Goal: Task Accomplishment & Management: Use online tool/utility

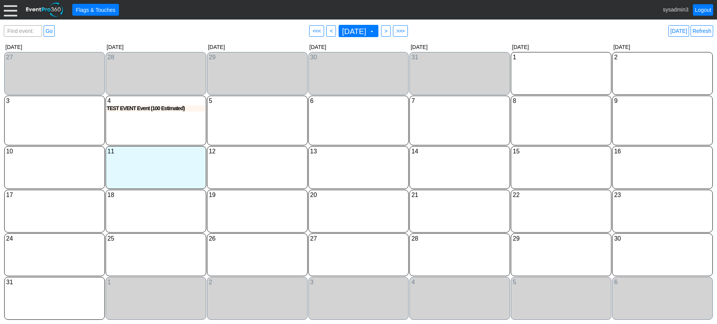
click at [8, 10] on div at bounding box center [10, 9] width 13 height 13
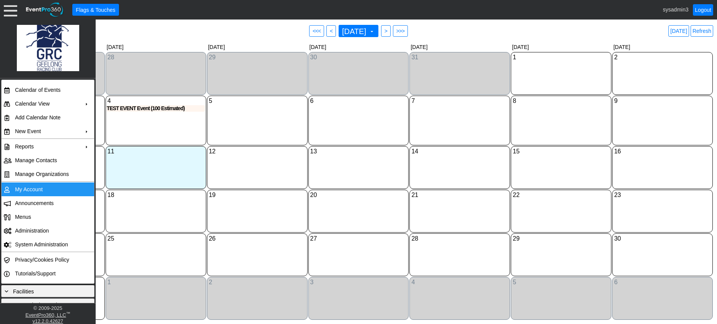
click at [40, 188] on td "My Account" at bounding box center [46, 190] width 69 height 14
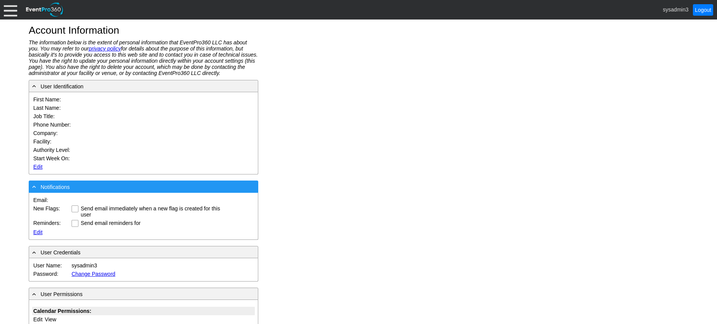
type input "System"
type input "Administrator"
type input "System Administrator"
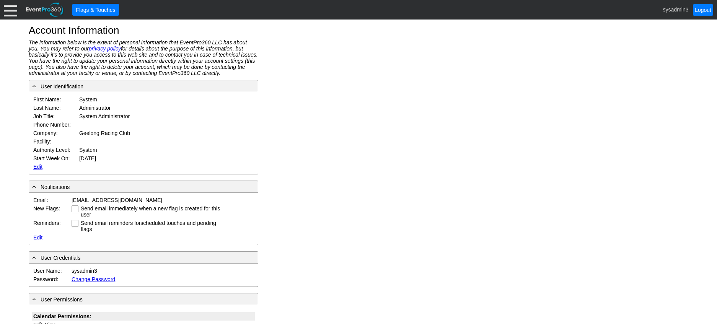
click at [42, 165] on link "Edit" at bounding box center [37, 167] width 9 height 6
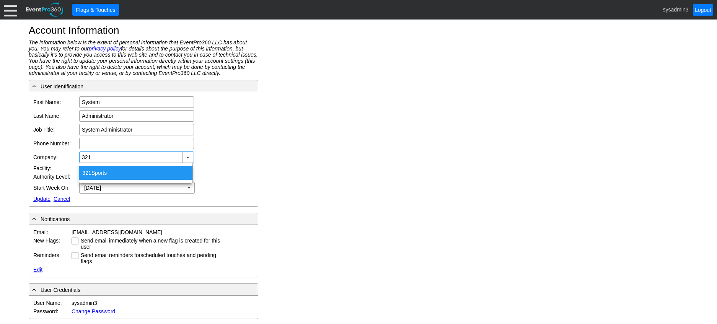
click at [98, 172] on div "321 Sports" at bounding box center [135, 173] width 113 height 14
type input "321 Sports"
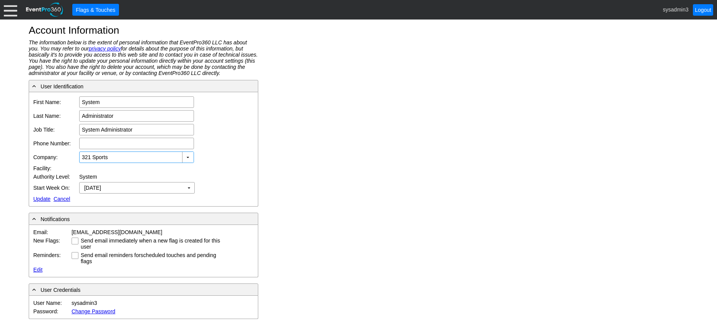
click at [39, 198] on link "Update" at bounding box center [41, 199] width 17 height 6
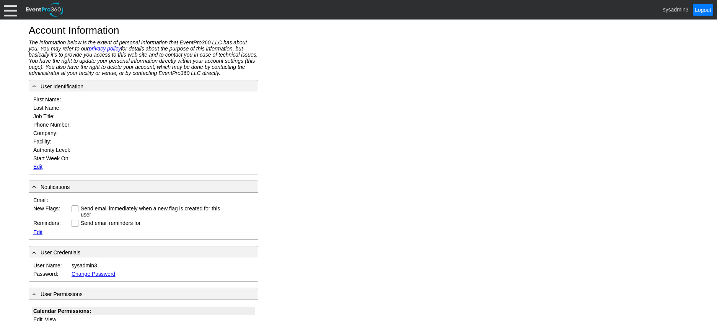
click at [10, 8] on div at bounding box center [10, 9] width 13 height 13
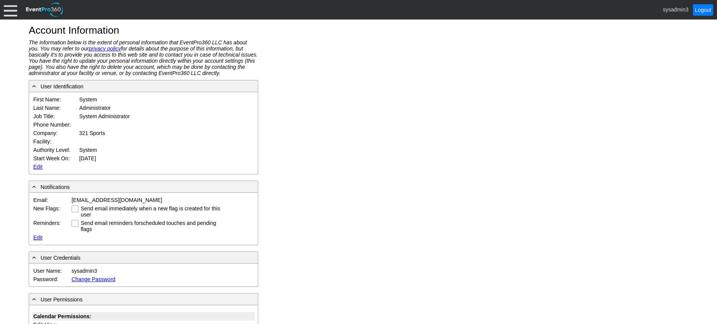
click at [11, 7] on div at bounding box center [10, 9] width 13 height 13
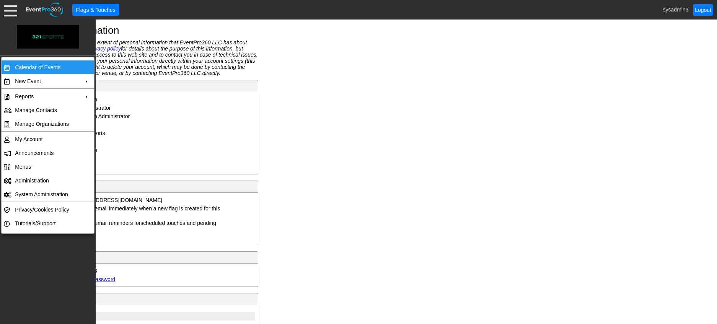
click at [41, 69] on td "Calendar of Events" at bounding box center [46, 67] width 69 height 14
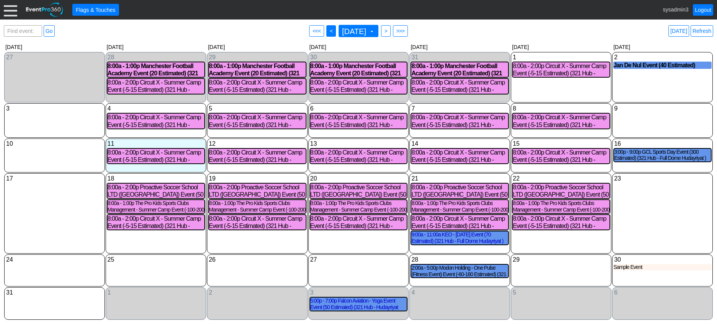
click at [328, 33] on span "<" at bounding box center [331, 31] width 6 height 8
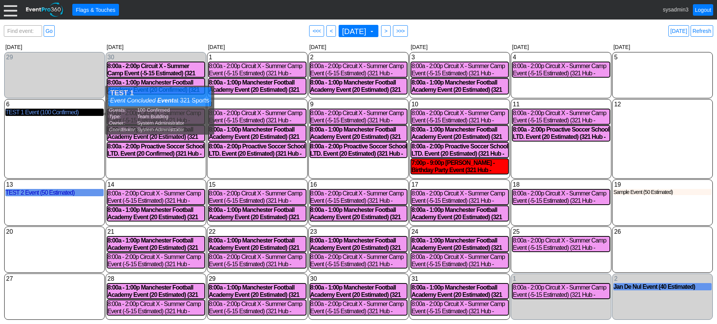
click at [68, 115] on div "TEST 1 Event (100 Confirmed)" at bounding box center [54, 112] width 98 height 7
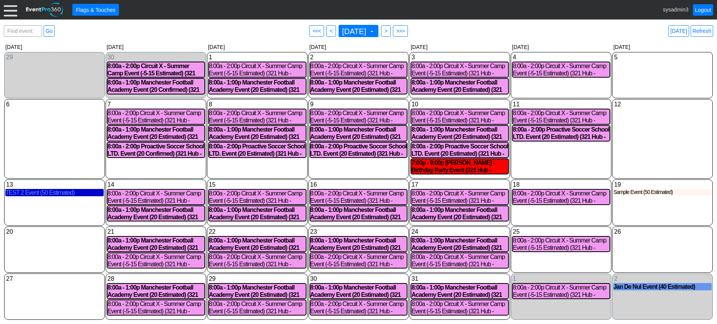
click at [59, 193] on div "TEST 2 Event (50 Estimated)" at bounding box center [54, 192] width 98 height 7
click at [389, 31] on span ">" at bounding box center [386, 31] width 6 height 8
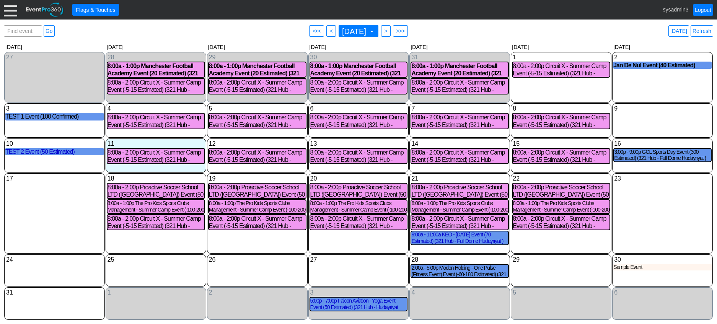
click at [13, 15] on div at bounding box center [10, 9] width 13 height 13
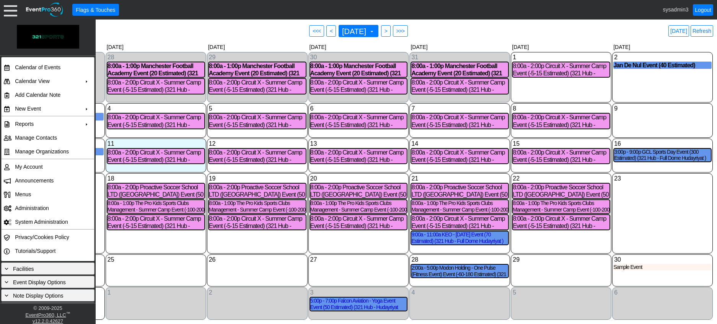
click at [198, 31] on div "Find event: enter title Go ● <<< ● < August 2025 ▼ ● > ● >>> Today Refresh" at bounding box center [359, 30] width 710 height 15
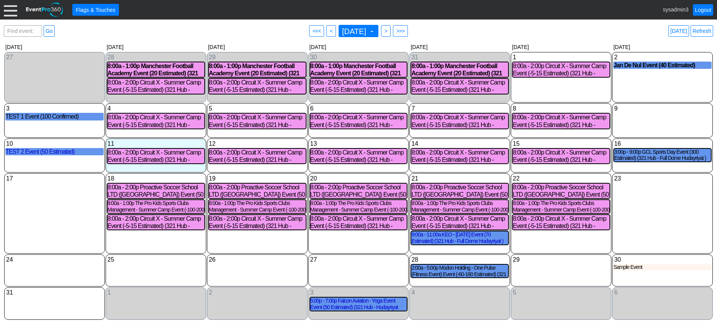
click at [527, 30] on div "Find event: enter title Go ● <<< ● < August 2025 ▼ ● > ● >>> Today Refresh" at bounding box center [359, 30] width 710 height 15
click at [702, 30] on link "Refresh" at bounding box center [702, 30] width 23 height 11
click at [8, 10] on div at bounding box center [10, 9] width 13 height 13
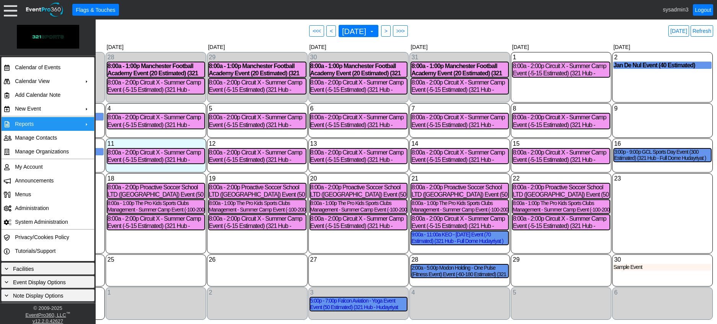
click at [25, 123] on td "Reports" at bounding box center [46, 124] width 69 height 14
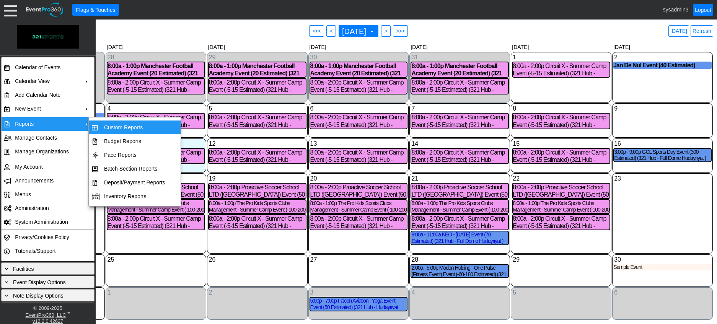
click at [135, 128] on td "Custom Reports" at bounding box center [134, 128] width 67 height 14
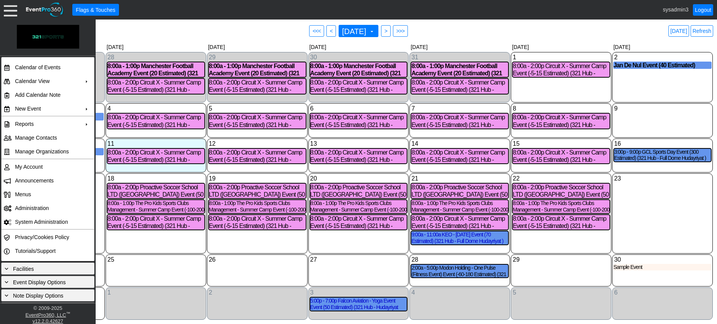
click at [467, 43] on div "Thursday" at bounding box center [459, 46] width 101 height 9
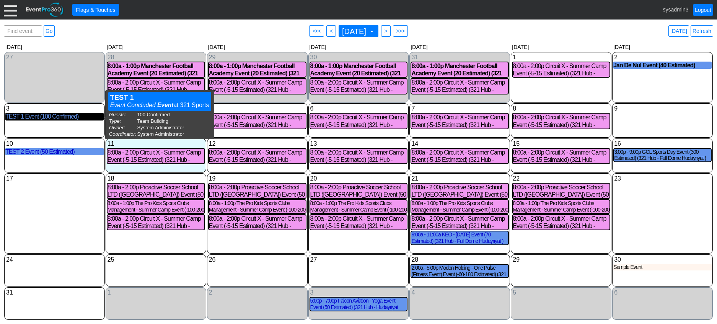
click at [74, 120] on div "TEST 1 Event (100 Confirmed)" at bounding box center [54, 116] width 98 height 7
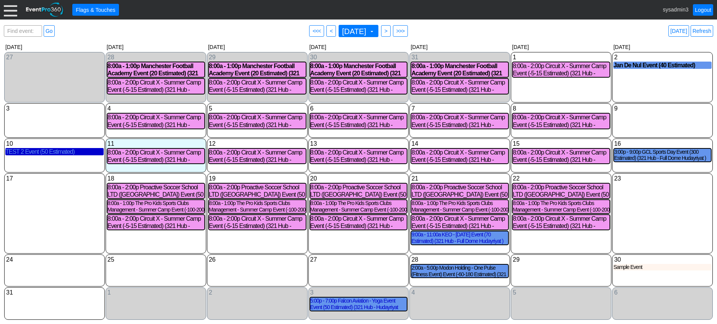
click at [59, 152] on div "TEST 2 Event (50 Estimated)" at bounding box center [54, 151] width 98 height 7
click at [706, 28] on link "Refresh" at bounding box center [702, 30] width 23 height 11
click at [10, 11] on div at bounding box center [10, 9] width 13 height 13
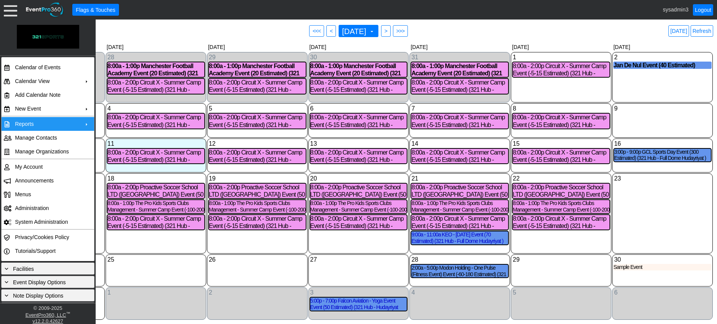
click at [36, 125] on td "Reports" at bounding box center [46, 124] width 69 height 14
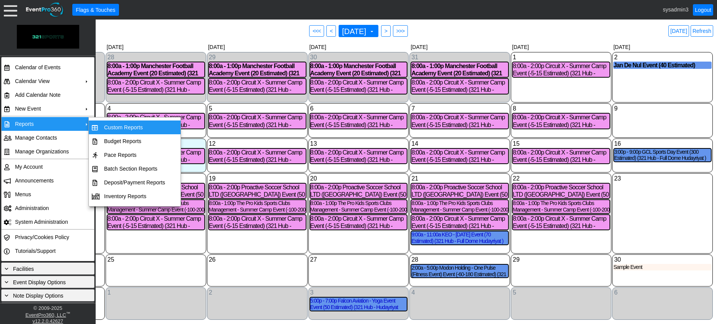
click at [120, 127] on td "Custom Reports" at bounding box center [134, 128] width 67 height 14
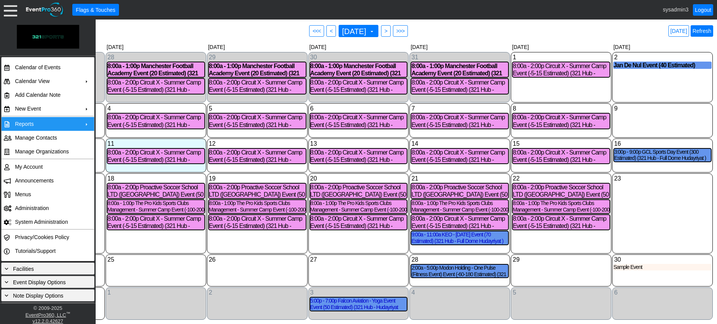
click at [709, 31] on link "Refresh" at bounding box center [702, 30] width 23 height 11
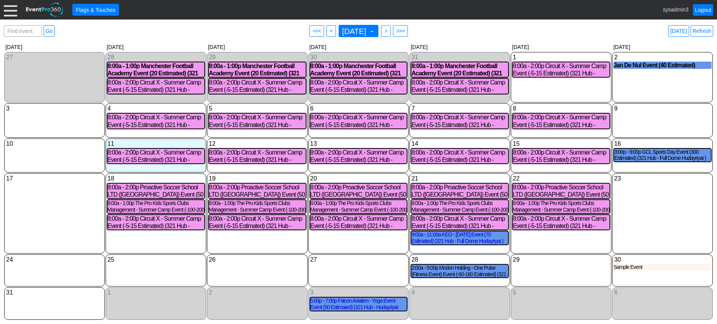
click at [9, 11] on div at bounding box center [10, 9] width 13 height 13
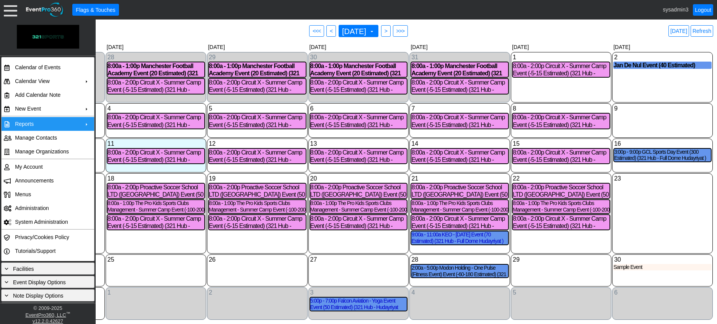
click at [43, 123] on td "Reports" at bounding box center [46, 124] width 69 height 14
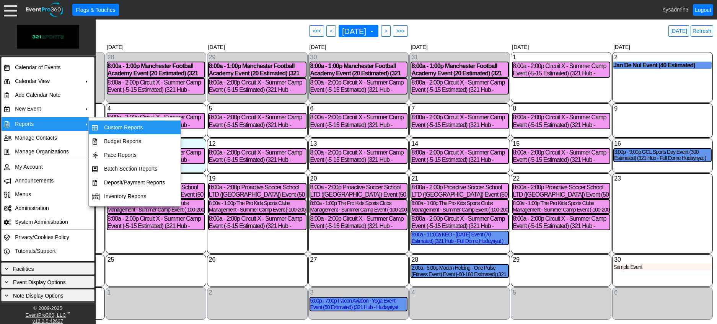
click at [126, 127] on td "Custom Reports" at bounding box center [134, 128] width 67 height 14
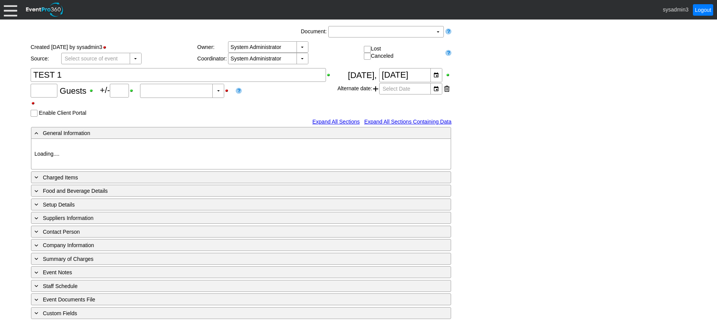
type input "100"
type input "Confirmed"
type input "321 Sports"
type input "Team Building"
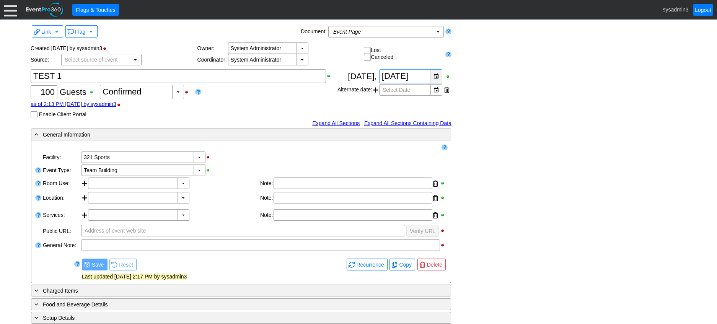
click at [436, 75] on div "▼" at bounding box center [436, 76] width 11 height 13
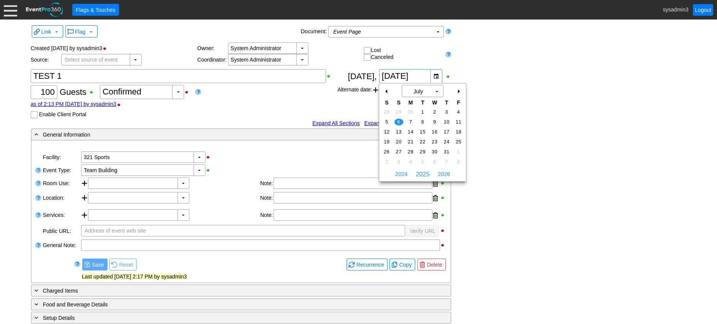
click at [459, 90] on div "+" at bounding box center [459, 91] width 12 height 13
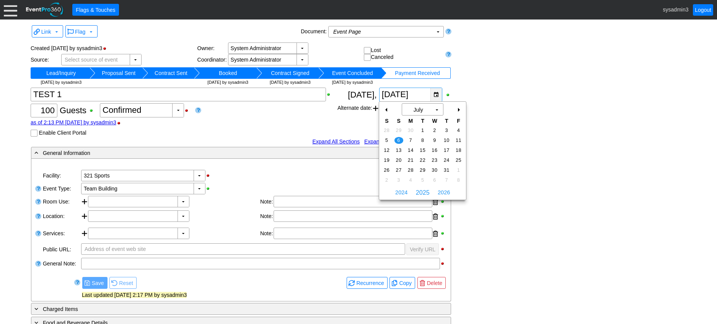
click at [435, 93] on div "▼" at bounding box center [436, 94] width 11 height 13
click at [461, 109] on div "+" at bounding box center [459, 109] width 12 height 13
click at [397, 139] on span "3" at bounding box center [399, 140] width 9 height 7
type input "3/8/2025"
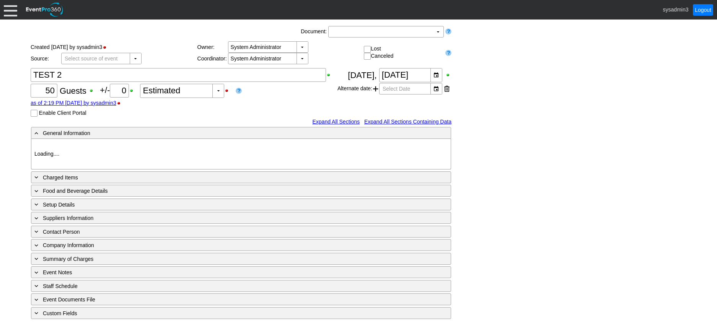
type input "321 Sports"
type input "[DATE]"
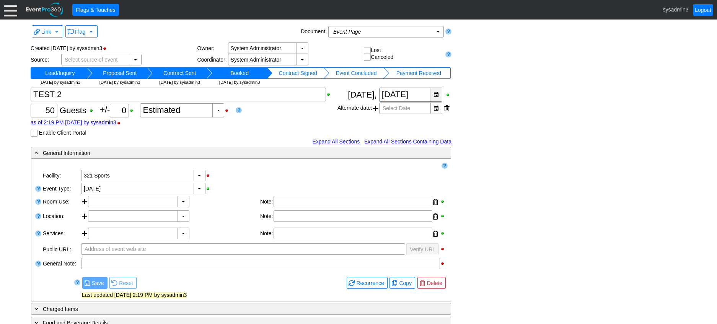
click at [439, 94] on div "▼" at bounding box center [436, 94] width 11 height 13
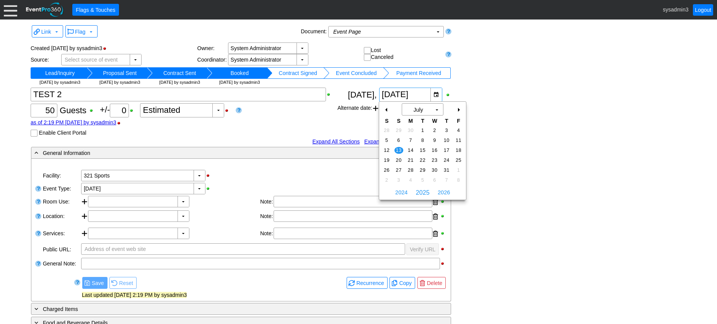
click at [460, 107] on div "+" at bounding box center [459, 109] width 12 height 13
click at [397, 150] on span "10" at bounding box center [399, 150] width 9 height 7
type input "10/8/2025"
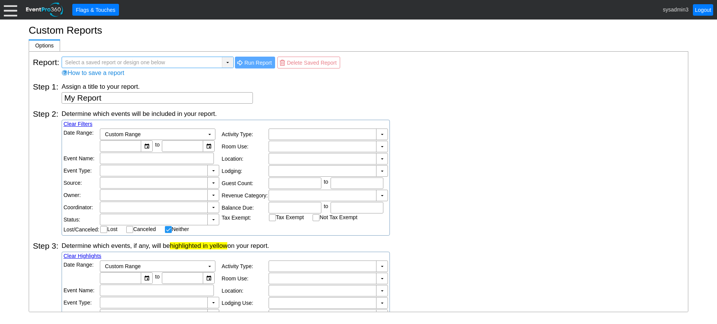
click at [227, 61] on div "▼" at bounding box center [227, 62] width 11 height 11
checkbox input "false"
click at [224, 62] on div "▼" at bounding box center [227, 62] width 11 height 11
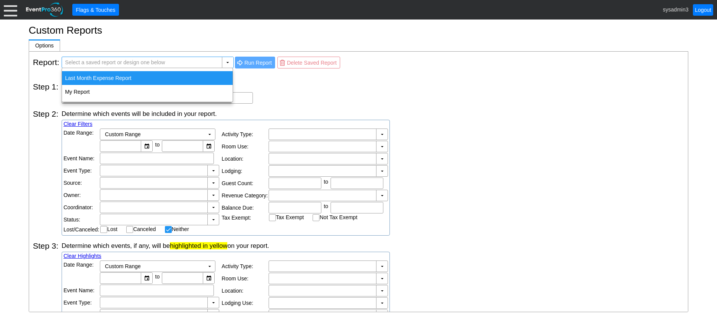
click at [112, 77] on div "Last Month Expense Report" at bounding box center [147, 78] width 171 height 14
type input "Last Month Expense Report"
type textarea "Last Month Expense Report"
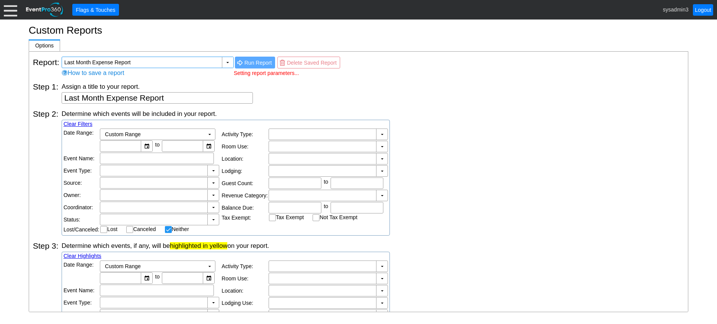
type input "1/7/2025"
type input "31/7/2025"
click at [250, 62] on span "Run Report" at bounding box center [258, 63] width 31 height 8
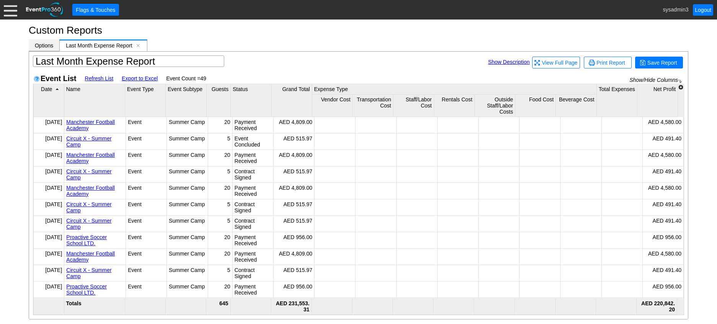
click at [38, 42] on div "Options [x]" at bounding box center [44, 45] width 31 height 12
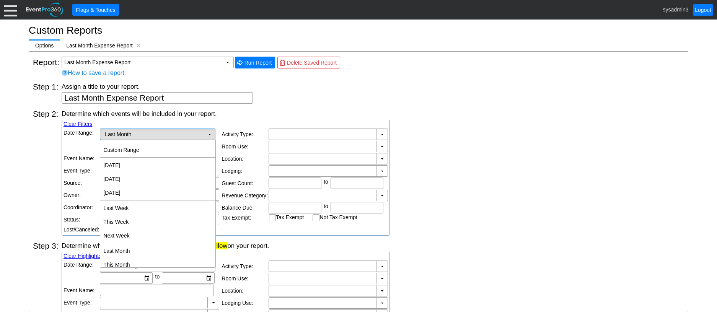
click at [208, 133] on td "▼" at bounding box center [209, 134] width 11 height 11
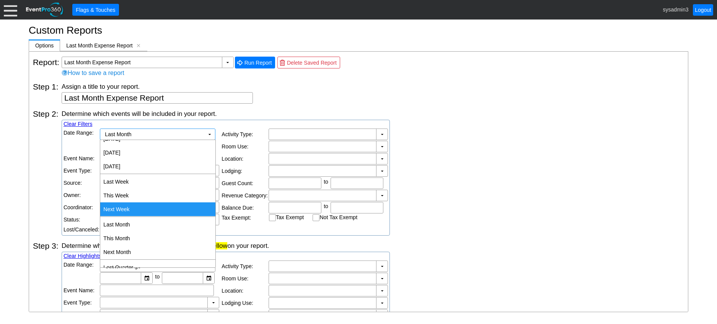
scroll to position [38, 0]
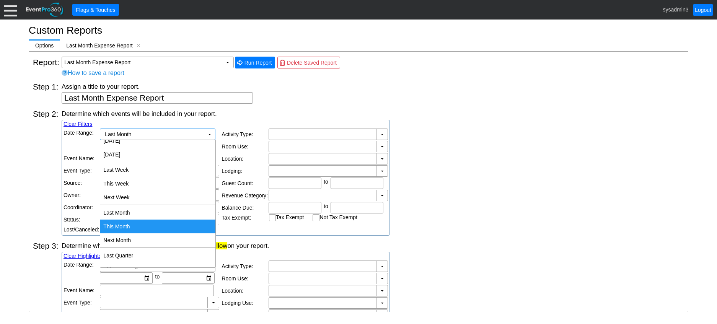
click at [130, 222] on td "This Month" at bounding box center [157, 227] width 115 height 14
type input "[DATE]"
type input "31/8/2025"
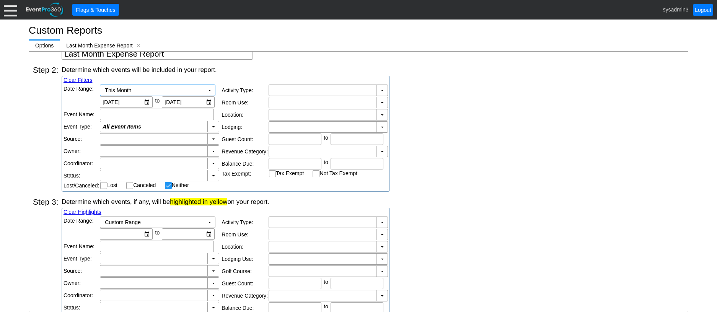
scroll to position [0, 0]
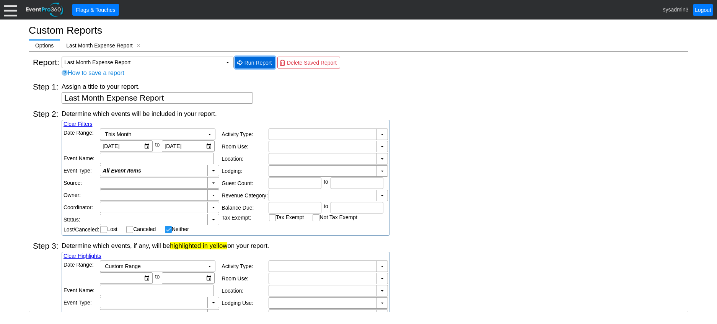
click at [254, 63] on span "Run Report" at bounding box center [258, 63] width 31 height 8
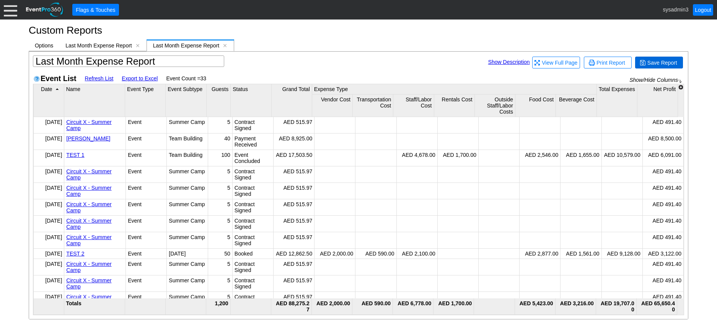
click at [656, 60] on span "Save Report" at bounding box center [662, 63] width 33 height 8
click at [138, 46] on span "[x]" at bounding box center [137, 45] width 5 height 5
click at [139, 46] on span "[x]" at bounding box center [138, 45] width 5 height 5
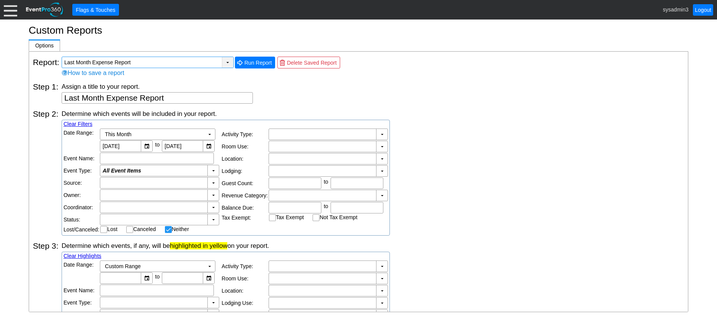
click at [226, 62] on div "▼" at bounding box center [227, 62] width 11 height 11
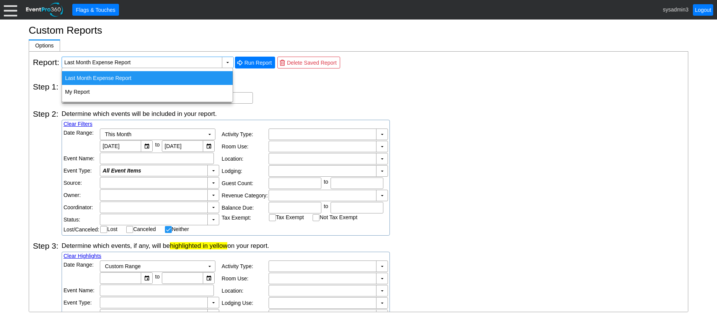
click at [132, 78] on div "Last Month Expense Report" at bounding box center [147, 78] width 171 height 14
type input "Last Month Expense Report"
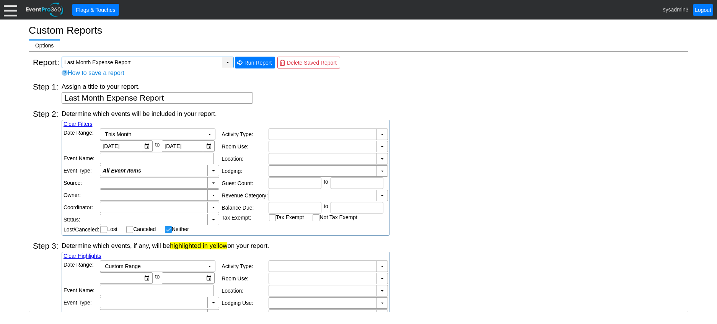
click at [226, 65] on div "▼" at bounding box center [227, 62] width 11 height 11
click at [341, 108] on div "Step 2: Determine which events will be included in your report. Clear Filters D…" at bounding box center [359, 170] width 652 height 132
click at [227, 64] on div "▼" at bounding box center [227, 62] width 11 height 11
click at [280, 85] on div "Assign a title to your report." at bounding box center [373, 86] width 623 height 8
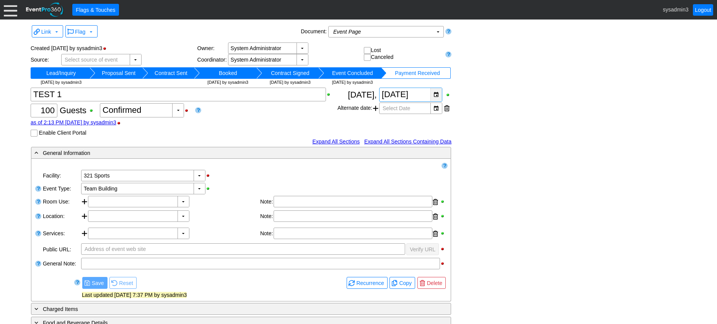
click at [434, 95] on div "▼" at bounding box center [436, 94] width 11 height 13
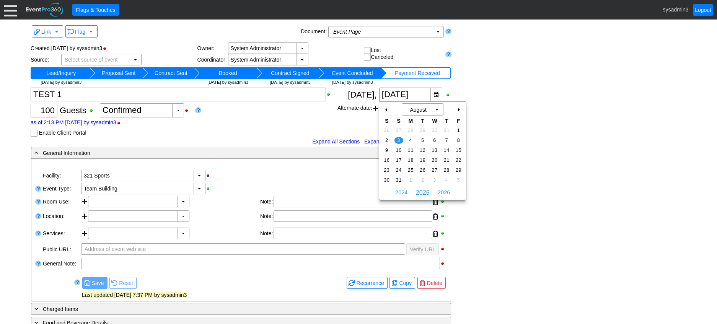
click at [386, 108] on div "-" at bounding box center [387, 109] width 12 height 13
click at [398, 140] on span "6" at bounding box center [399, 140] width 9 height 7
type input "[DATE]"
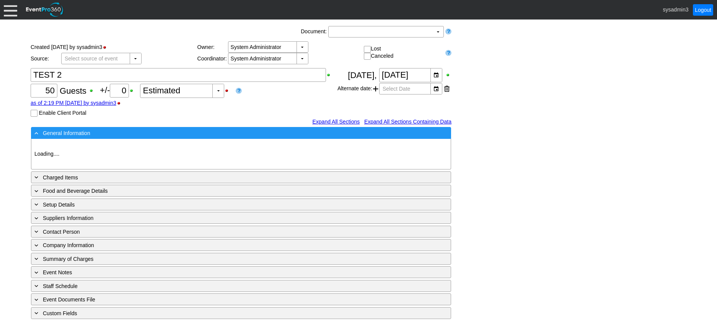
type input "321 Sports"
type input "[DATE]"
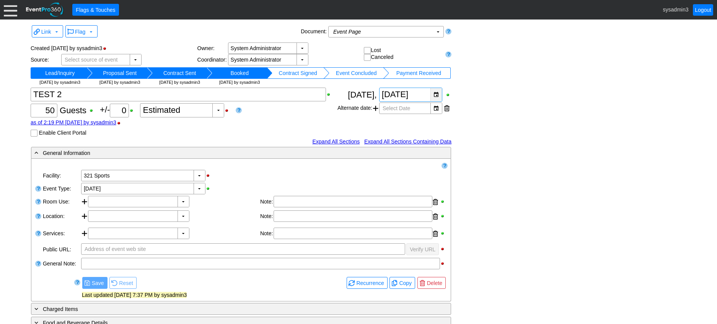
click at [436, 93] on div "▼" at bounding box center [436, 94] width 11 height 13
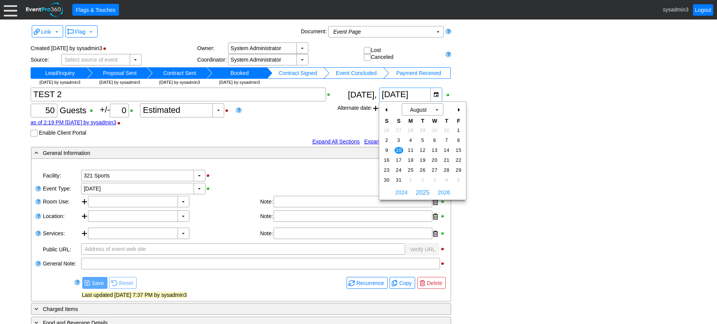
click at [386, 110] on div "-" at bounding box center [387, 109] width 12 height 13
click at [398, 147] on span "13" at bounding box center [399, 150] width 9 height 7
type input "[DATE]"
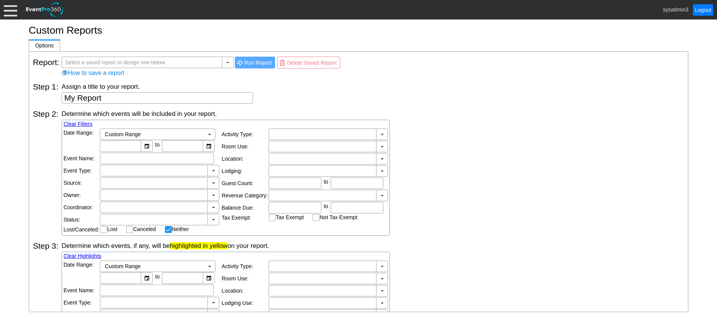
checkbox input "false"
click at [230, 64] on div "▼" at bounding box center [227, 62] width 11 height 11
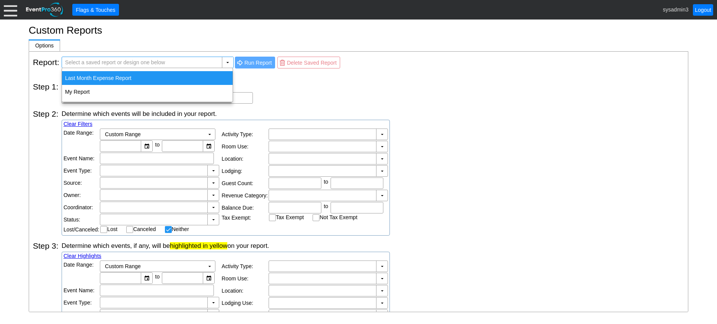
click at [120, 79] on div "Last Month Expense Report" at bounding box center [147, 78] width 171 height 14
type input "Last Month Expense Report"
type textarea "Last Month Expense Report"
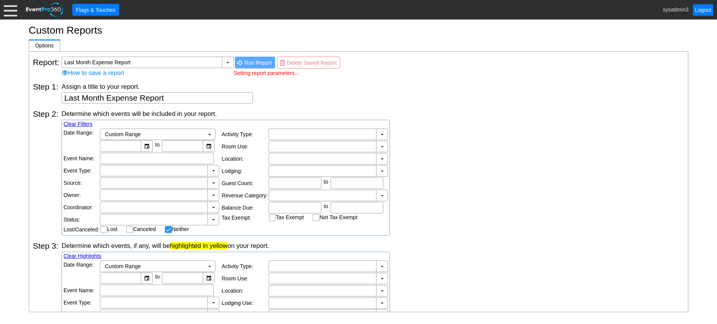
click at [248, 63] on span "Run Report" at bounding box center [258, 63] width 31 height 8
type input "1/8/2025"
type input "31/8/2025"
click at [250, 58] on span "● Run Report" at bounding box center [255, 63] width 41 height 12
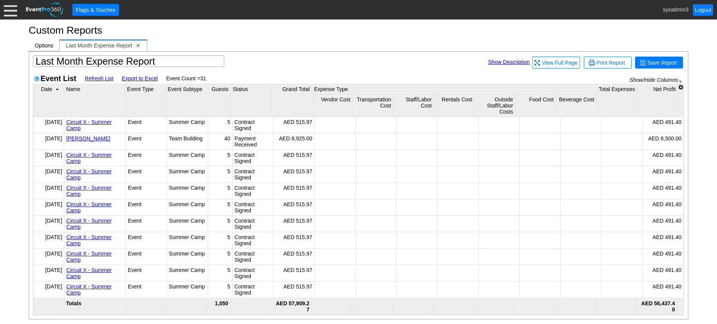
click at [139, 45] on span "[x]" at bounding box center [138, 45] width 5 height 5
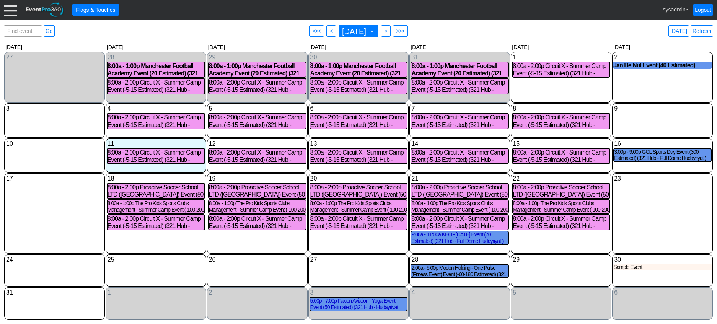
click at [11, 10] on div at bounding box center [10, 9] width 13 height 13
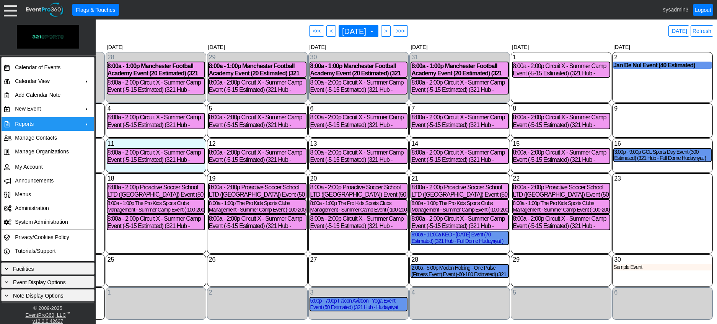
click at [27, 124] on td "Reports" at bounding box center [46, 124] width 69 height 14
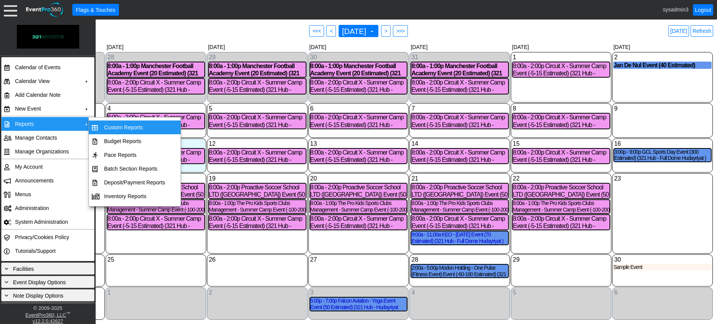
click at [119, 123] on td "Custom Reports" at bounding box center [134, 128] width 67 height 14
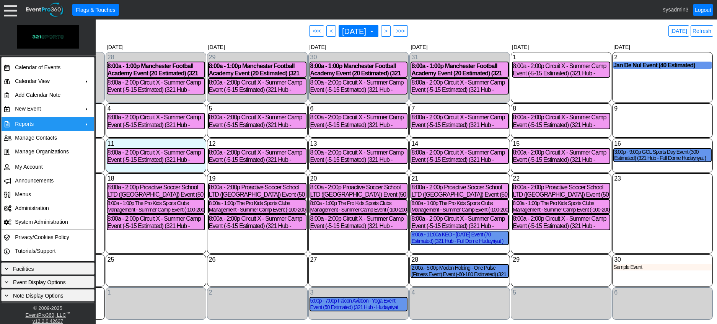
click at [234, 34] on div "Find event: enter title Go ● <<< ● < [DATE] ▼ ● > ● >>> [DATE] Refresh" at bounding box center [359, 30] width 710 height 15
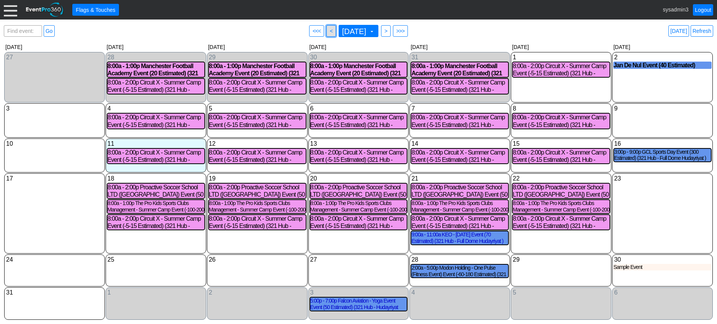
click at [328, 29] on span "<" at bounding box center [331, 31] width 6 height 8
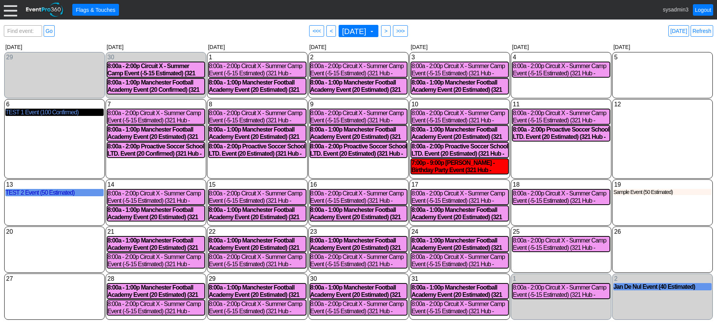
click at [49, 113] on div "TEST 1 Event (100 Confirmed)" at bounding box center [54, 112] width 98 height 7
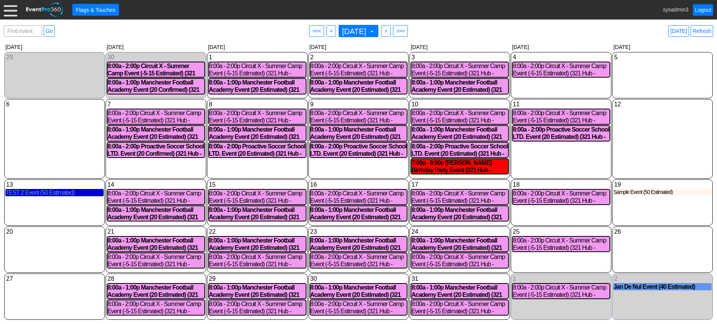
click at [51, 196] on div "TEST 2 Event (50 Estimated)" at bounding box center [54, 192] width 98 height 7
click at [702, 32] on link "Refresh" at bounding box center [702, 30] width 23 height 11
click at [703, 12] on link "Logout" at bounding box center [703, 9] width 20 height 11
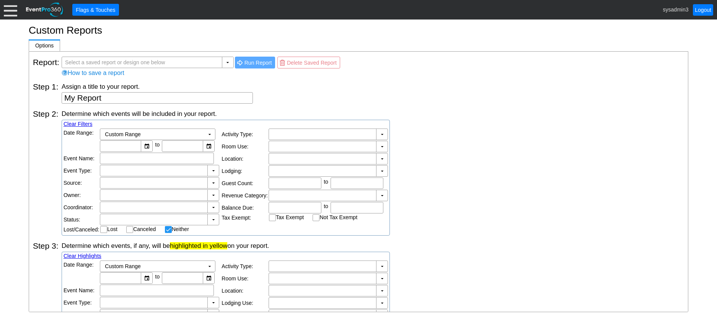
checkbox input "false"
click at [230, 62] on div "▼" at bounding box center [227, 62] width 11 height 11
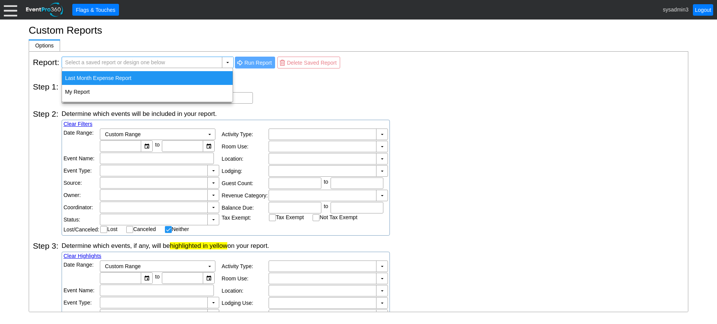
click at [147, 76] on div "Last Month Expense Report" at bounding box center [147, 78] width 171 height 14
type input "Last Month Expense Report"
type textarea "Last Month Expense Report"
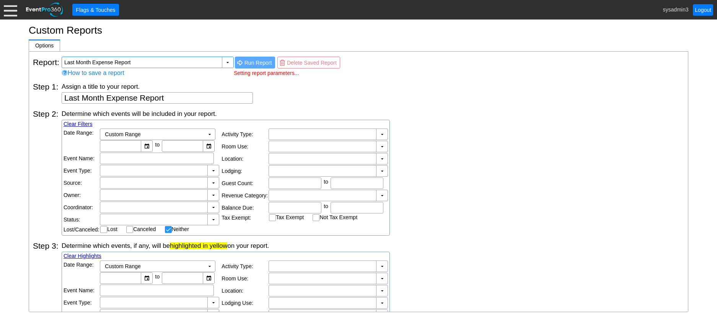
type input "[DATE]"
click at [82, 100] on textarea "My Report" at bounding box center [157, 97] width 191 height 11
type textarea "This Month Expense Report"
click at [371, 97] on div "Assign a title to your report. My Report" at bounding box center [373, 92] width 623 height 21
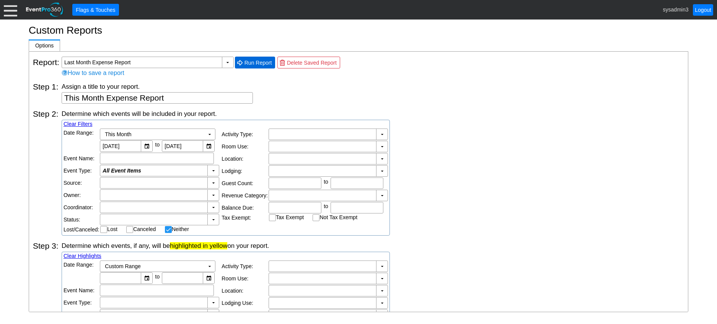
click at [257, 63] on span "Run Report" at bounding box center [258, 63] width 31 height 8
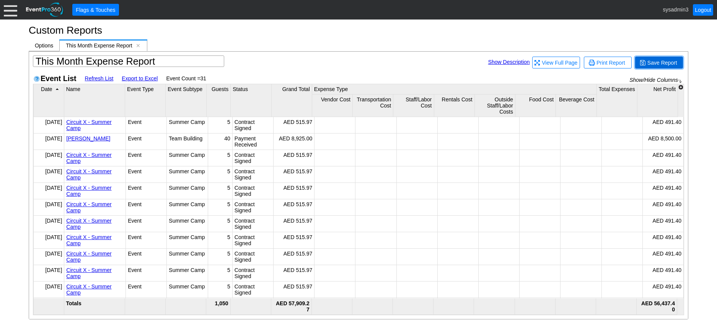
click at [658, 65] on span "Save Report" at bounding box center [662, 63] width 33 height 8
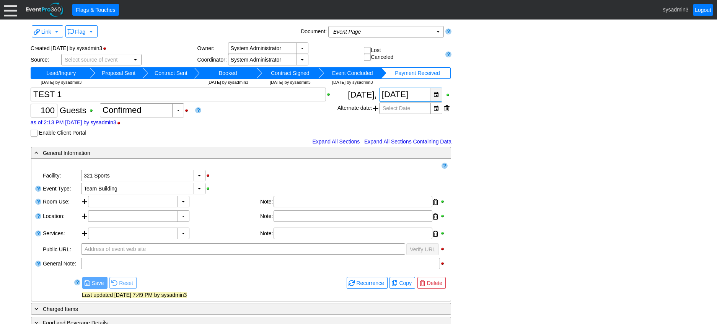
click at [438, 96] on div "▼" at bounding box center [436, 94] width 11 height 13
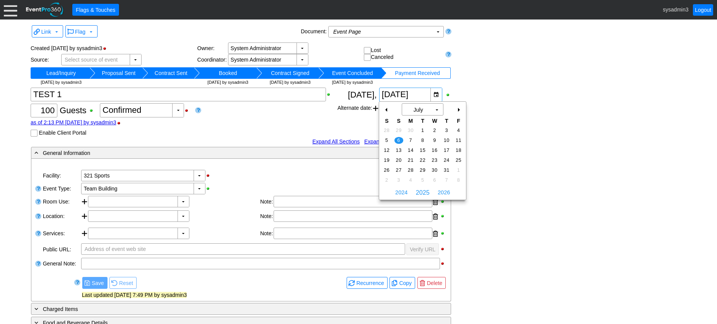
click at [459, 109] on div "+" at bounding box center [459, 109] width 12 height 13
click at [397, 139] on span "3" at bounding box center [399, 140] width 9 height 7
type input "[DATE]"
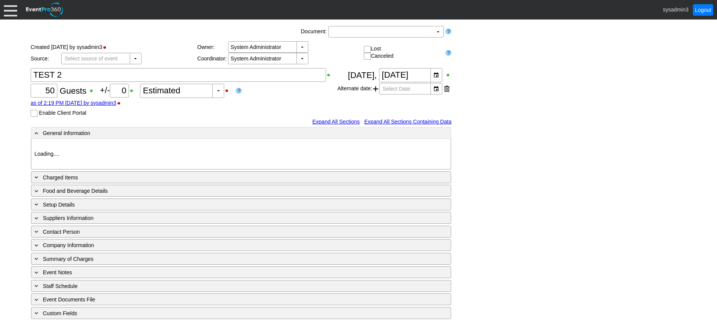
type input "321 Sports"
type input "[DATE]"
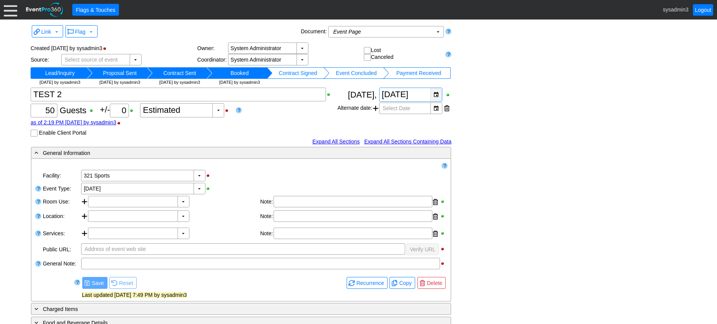
click at [436, 94] on div "▼" at bounding box center [436, 94] width 11 height 13
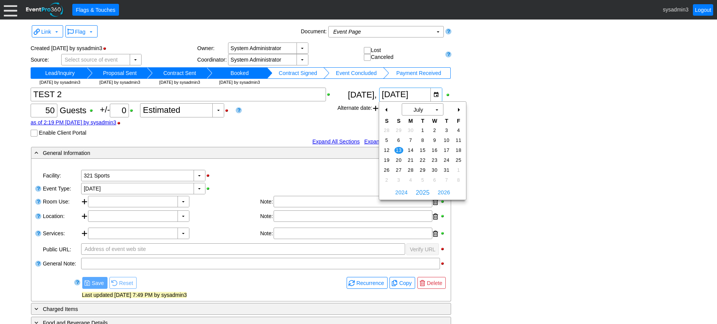
click at [458, 107] on div "+" at bounding box center [459, 109] width 12 height 13
click at [397, 150] on span "10" at bounding box center [399, 150] width 9 height 7
type input "10/8/2025"
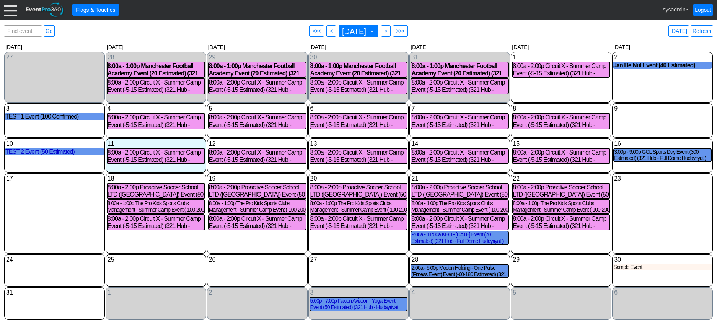
click at [13, 11] on div at bounding box center [10, 9] width 13 height 13
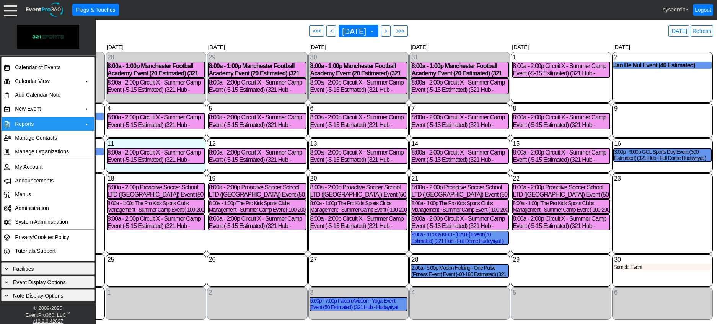
click at [36, 120] on td "Reports" at bounding box center [46, 124] width 69 height 14
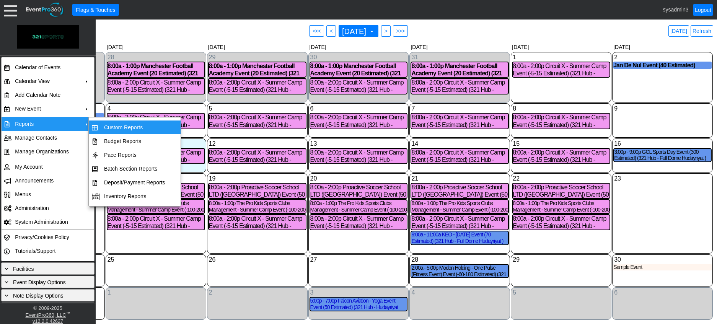
click at [107, 129] on td "Custom Reports" at bounding box center [134, 128] width 67 height 14
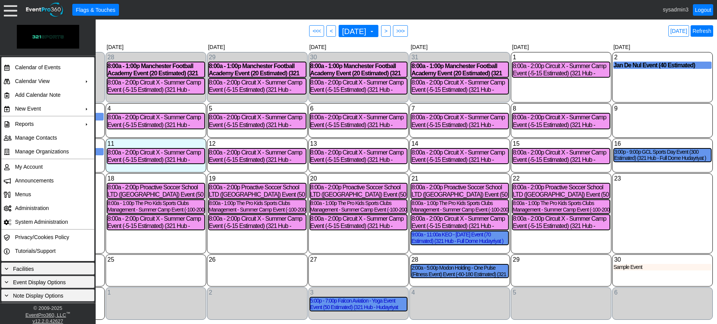
click at [705, 28] on link "Refresh" at bounding box center [702, 30] width 23 height 11
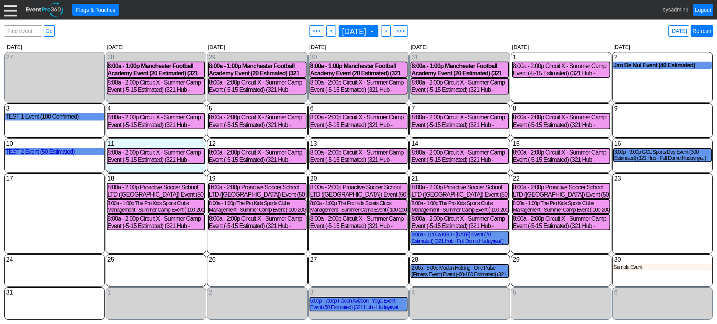
click at [705, 31] on link "Refresh" at bounding box center [702, 30] width 23 height 11
click at [706, 31] on link "Refresh" at bounding box center [702, 30] width 23 height 11
click at [700, 30] on link "Refresh" at bounding box center [702, 30] width 23 height 11
click at [704, 8] on link "Logout" at bounding box center [703, 9] width 20 height 11
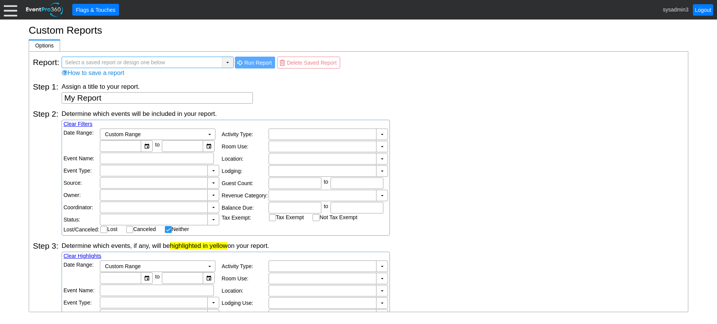
click at [230, 62] on div "▼" at bounding box center [227, 62] width 11 height 11
checkbox input "false"
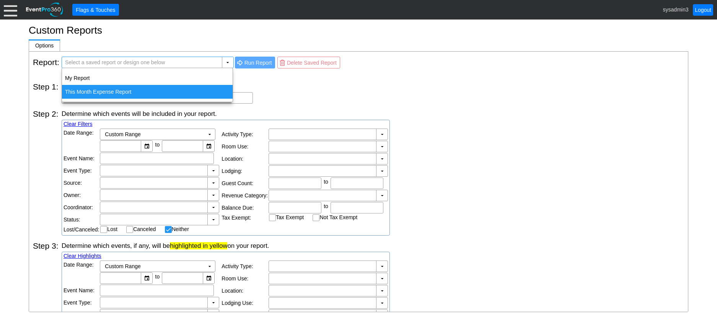
click at [126, 90] on div "This Month Expense Report" at bounding box center [147, 92] width 171 height 14
type input "This Month Expense Report"
type textarea "This Month Expense Report"
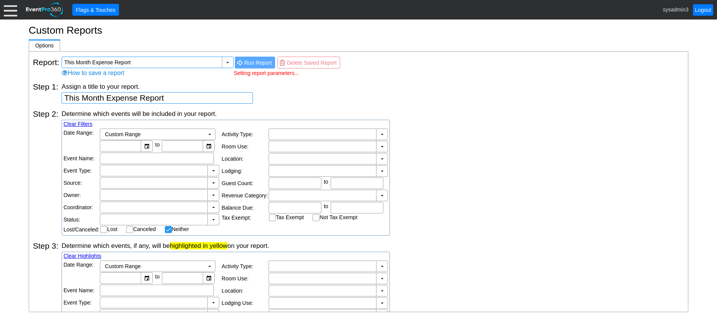
type input "1/8/2025"
type input "31/8/2025"
click at [256, 61] on span "Run Report" at bounding box center [258, 63] width 31 height 8
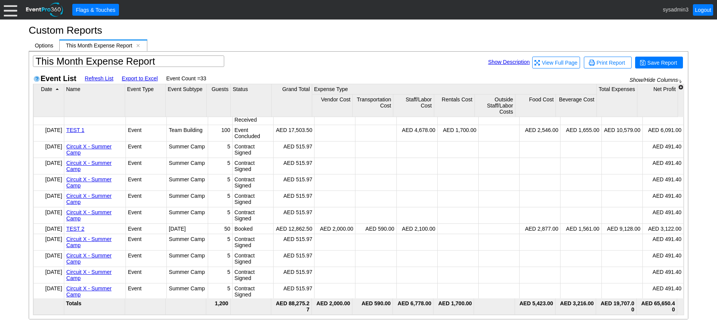
scroll to position [38, 0]
